Goal: Information Seeking & Learning: Learn about a topic

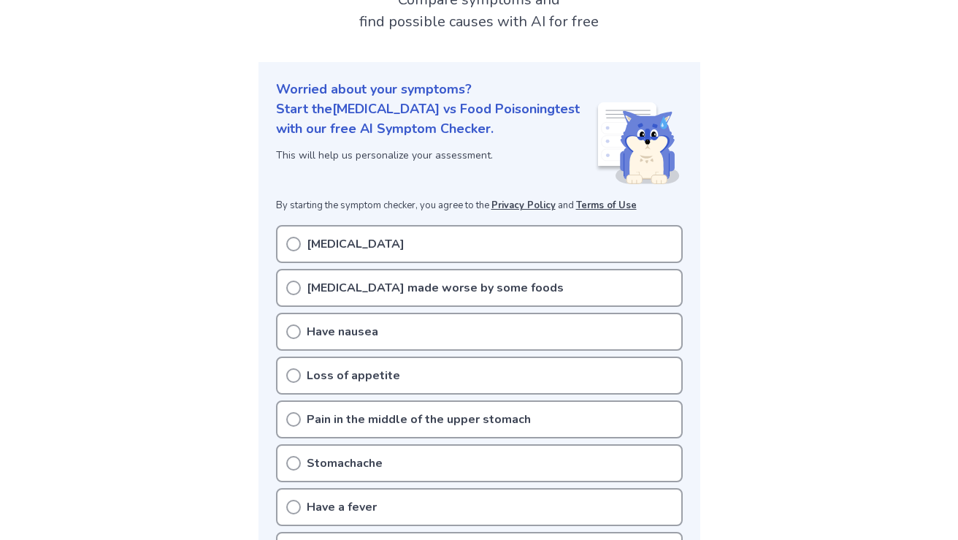
scroll to position [137, 0]
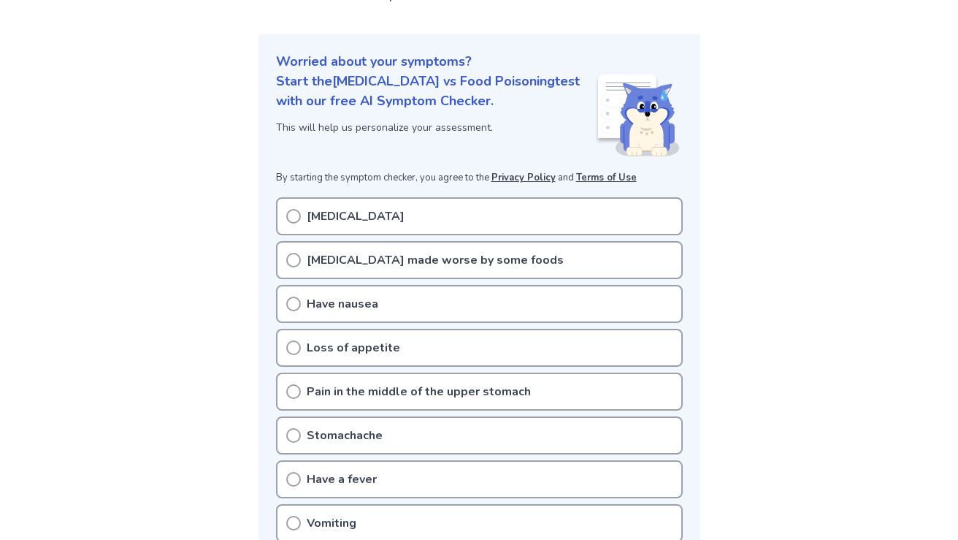
click at [317, 315] on div "Have nausea" at bounding box center [479, 304] width 407 height 38
click at [287, 296] on icon at bounding box center [293, 303] width 15 height 15
click at [296, 349] on icon at bounding box center [293, 347] width 15 height 15
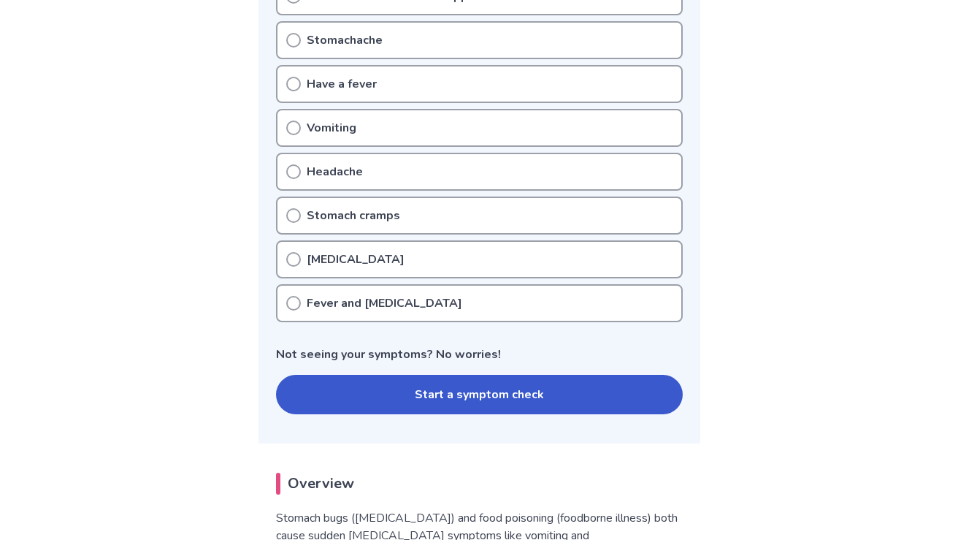
scroll to position [517, 0]
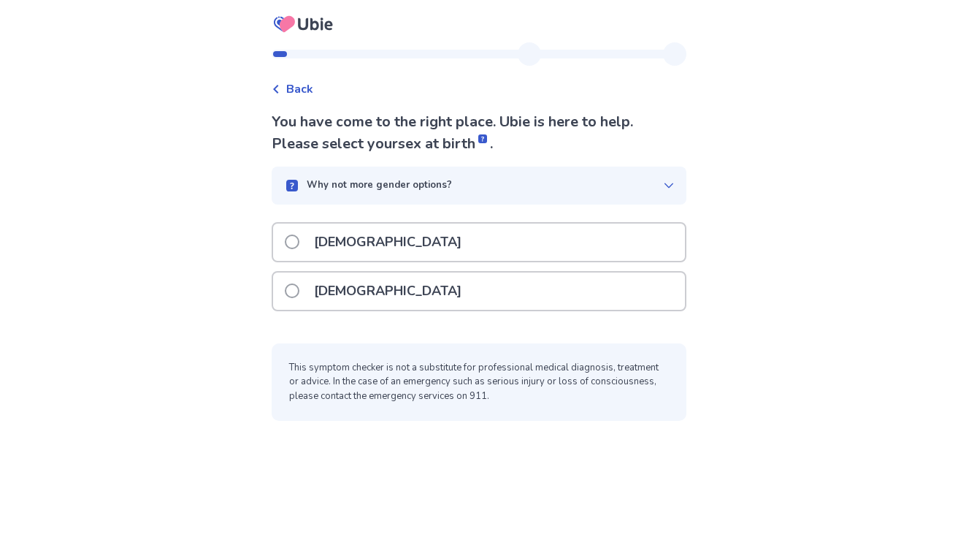
click at [329, 290] on p "[DEMOGRAPHIC_DATA]" at bounding box center [387, 290] width 165 height 37
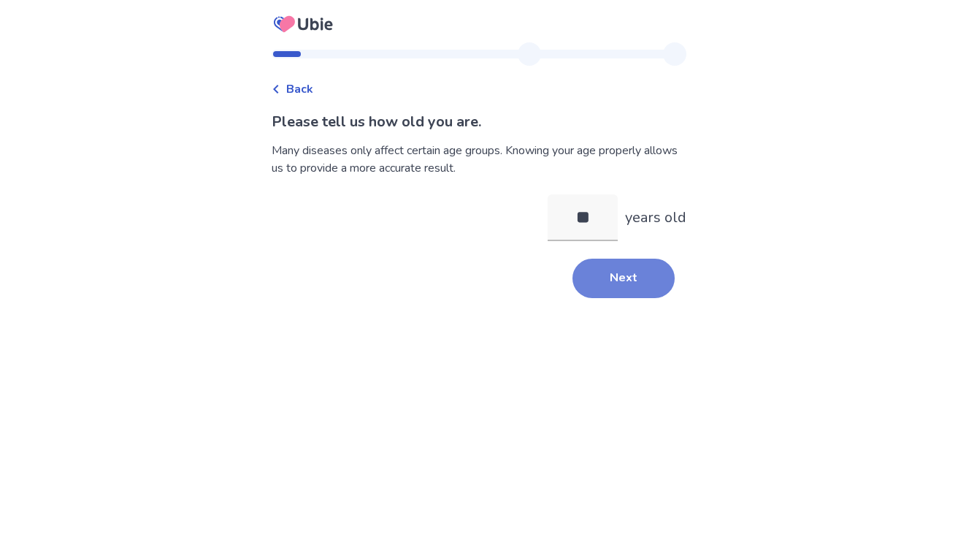
type input "**"
click at [608, 294] on button "Next" at bounding box center [624, 278] width 102 height 39
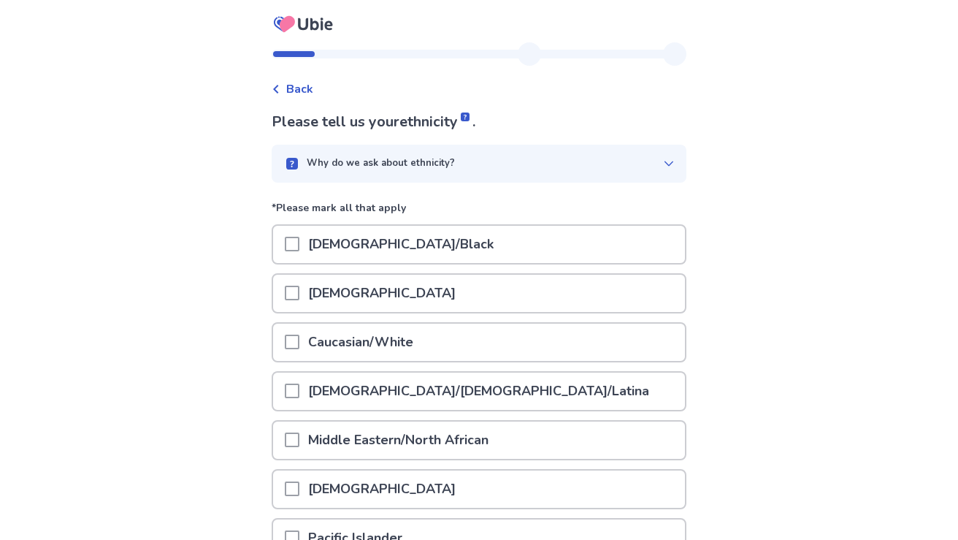
click at [435, 389] on p "Hispanic/Latino/Latina" at bounding box center [478, 390] width 359 height 37
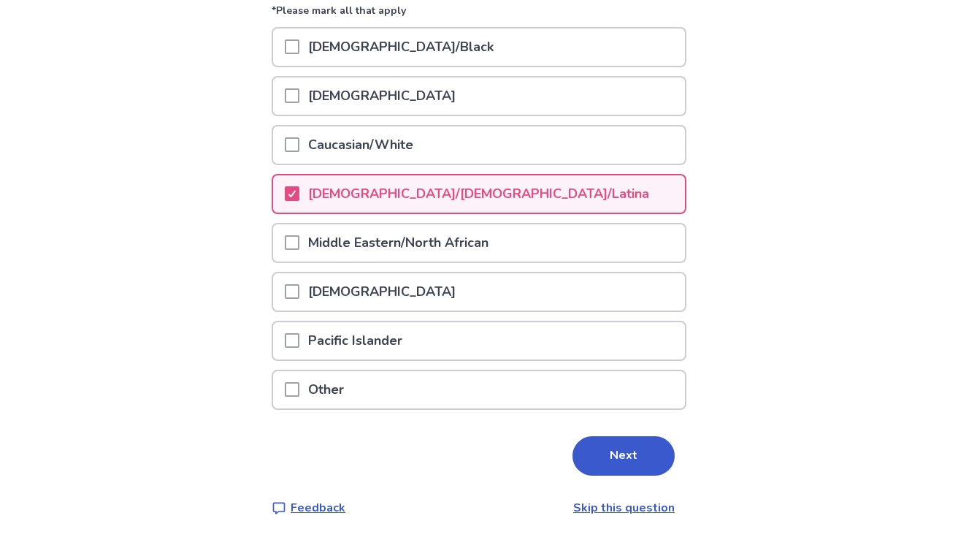
scroll to position [196, 0]
click at [643, 480] on div "Please tell us your ethnicity . Why do we ask about ethnicity? *Please mark all…" at bounding box center [479, 216] width 415 height 602
click at [618, 459] on button "Next" at bounding box center [624, 456] width 102 height 39
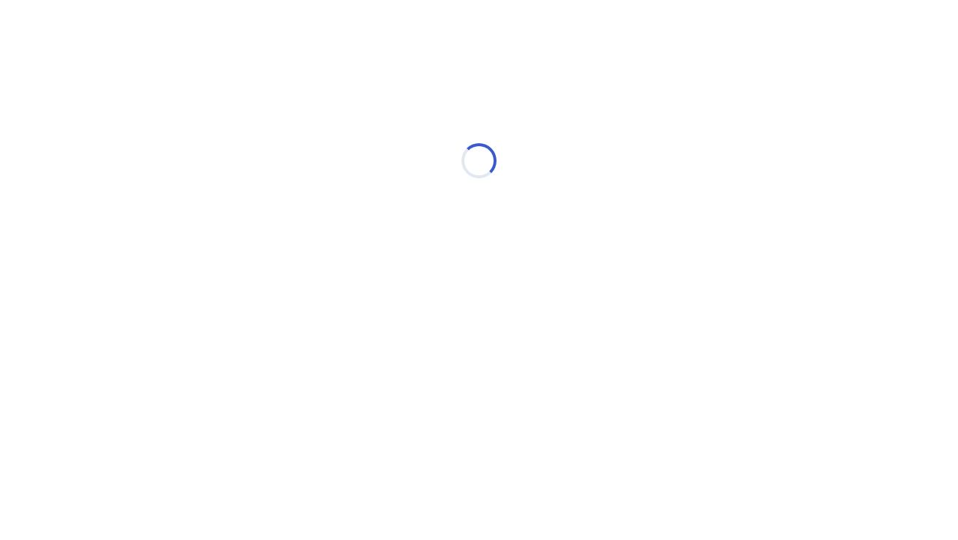
scroll to position [0, 0]
